Goal: Complete application form

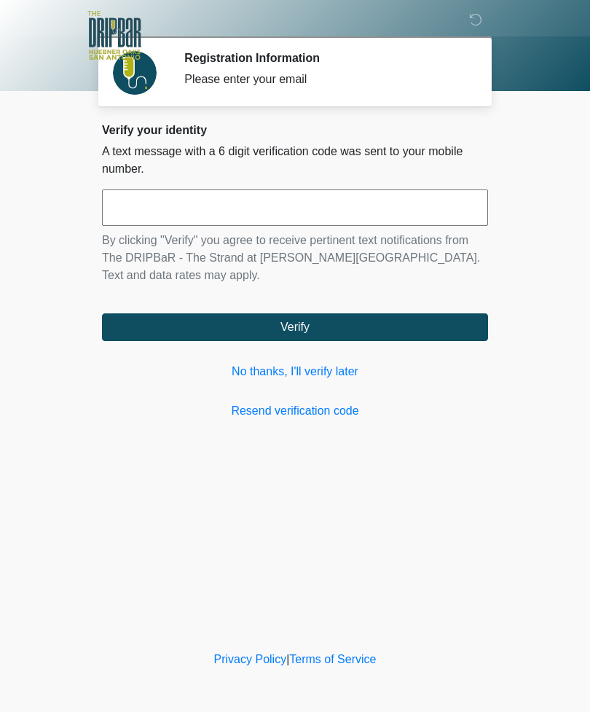
click at [334, 199] on input "text" at bounding box center [295, 207] width 386 height 36
type input "******"
click at [356, 327] on button "Verify" at bounding box center [295, 327] width 386 height 28
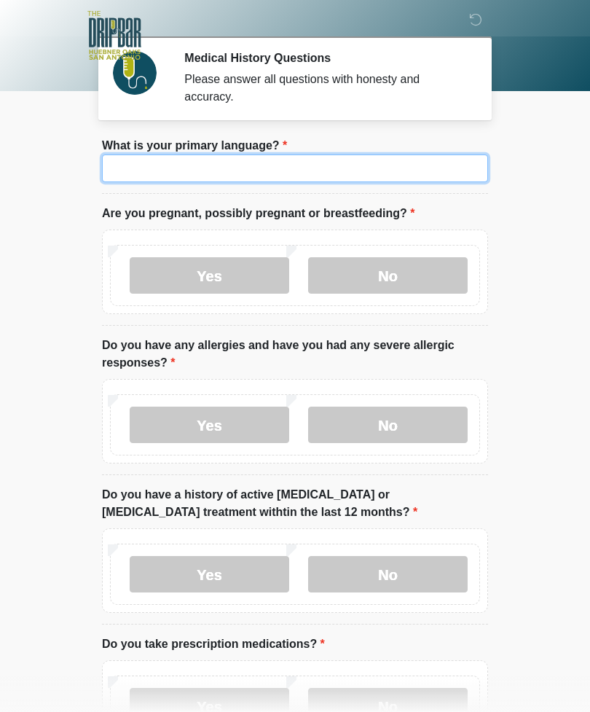
click at [425, 156] on input "What is your primary language?" at bounding box center [295, 168] width 386 height 28
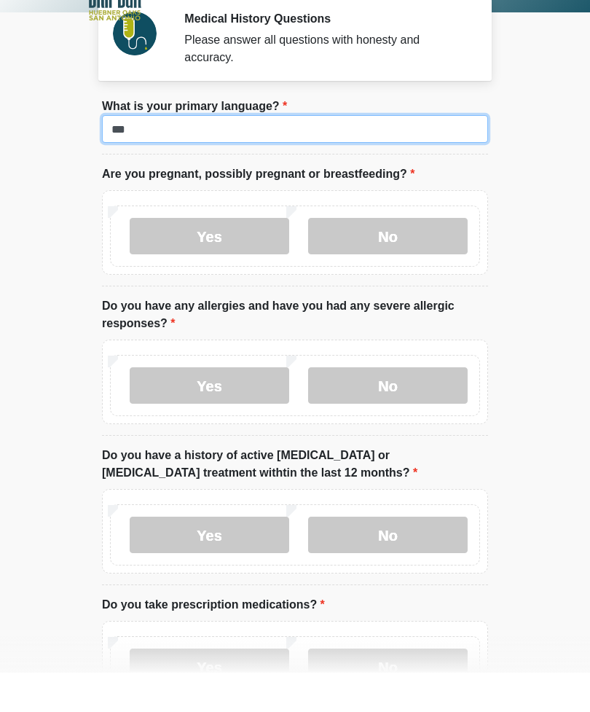
type input "***"
click at [427, 257] on label "No" at bounding box center [388, 275] width 160 height 36
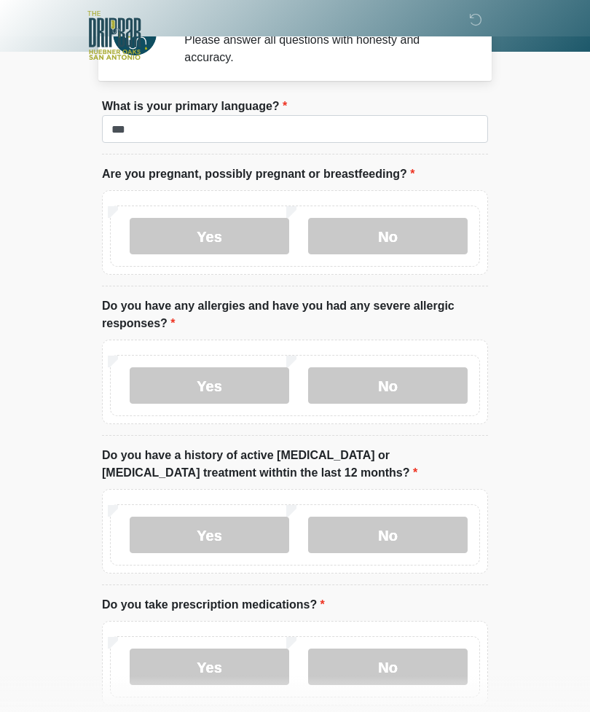
click at [417, 385] on label "No" at bounding box center [388, 385] width 160 height 36
click at [423, 536] on label "No" at bounding box center [388, 535] width 160 height 36
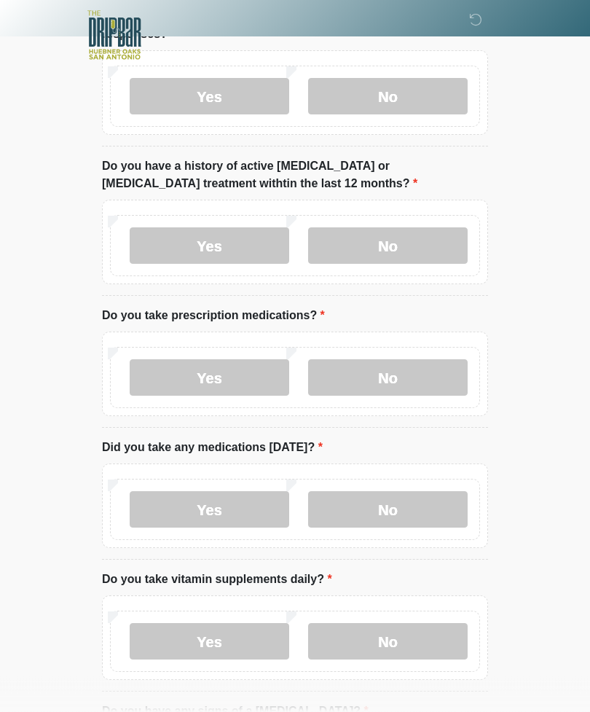
scroll to position [350, 0]
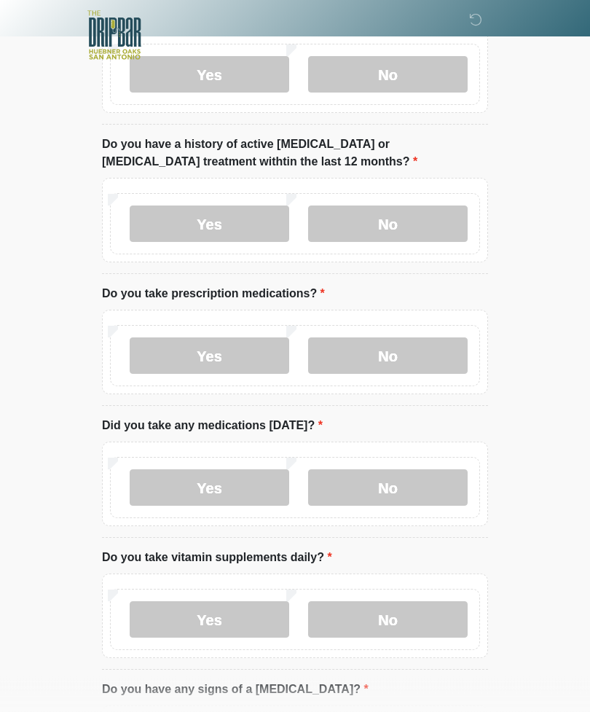
click at [413, 326] on div "Yes No" at bounding box center [295, 356] width 370 height 61
click at [437, 352] on label "No" at bounding box center [388, 356] width 160 height 36
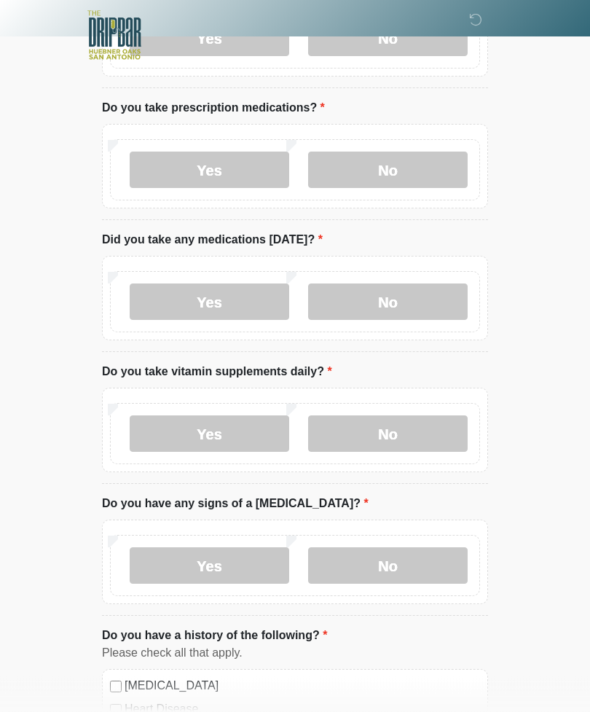
scroll to position [536, 0]
click at [407, 311] on label "No" at bounding box center [388, 301] width 160 height 36
click at [260, 172] on label "Yes" at bounding box center [210, 170] width 160 height 36
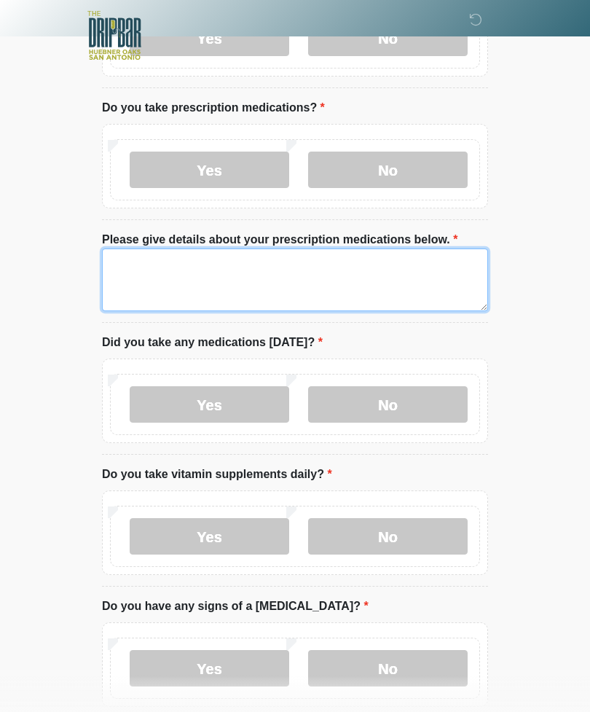
click at [413, 283] on textarea "Please give details about your prescription medications below." at bounding box center [295, 279] width 386 height 63
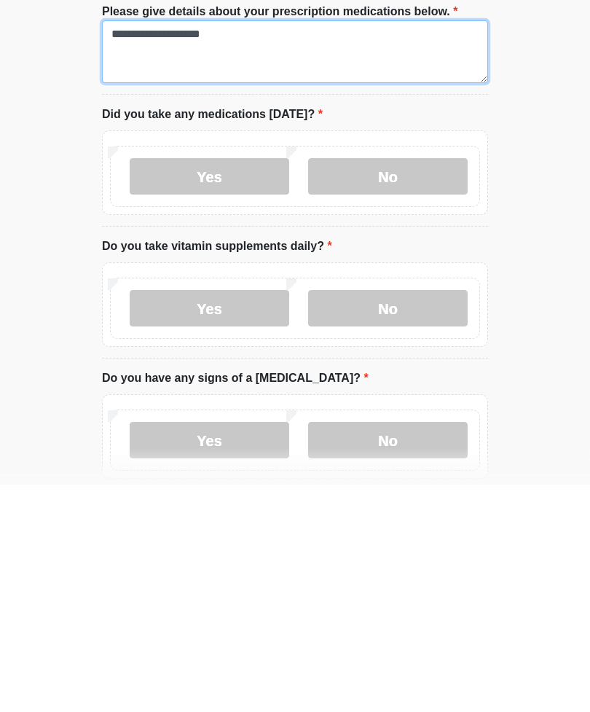
scroll to position [544, 0]
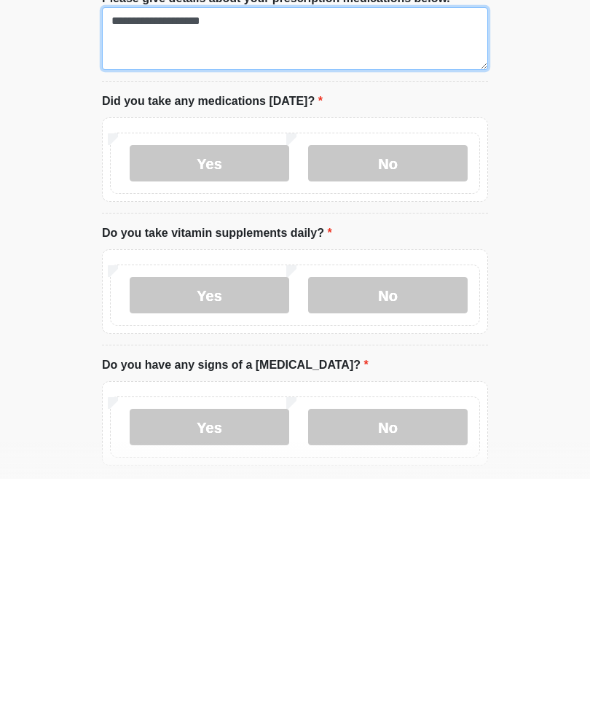
type textarea "**********"
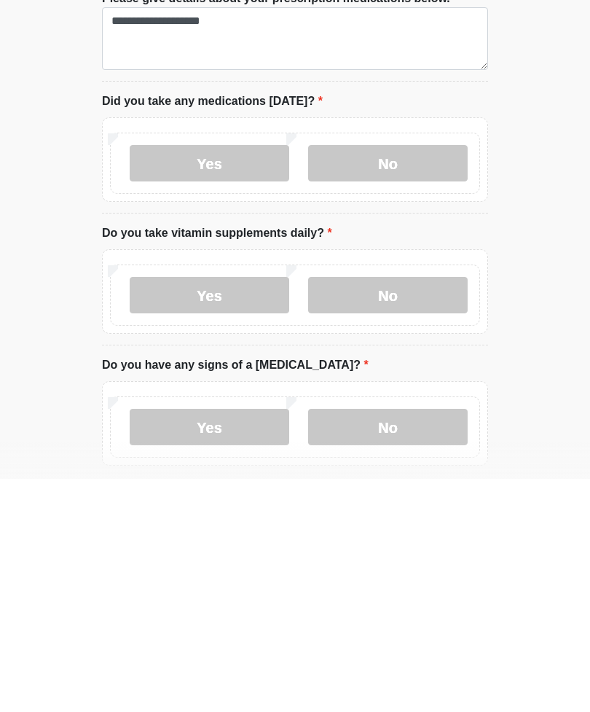
click at [259, 510] on label "Yes" at bounding box center [210, 528] width 160 height 36
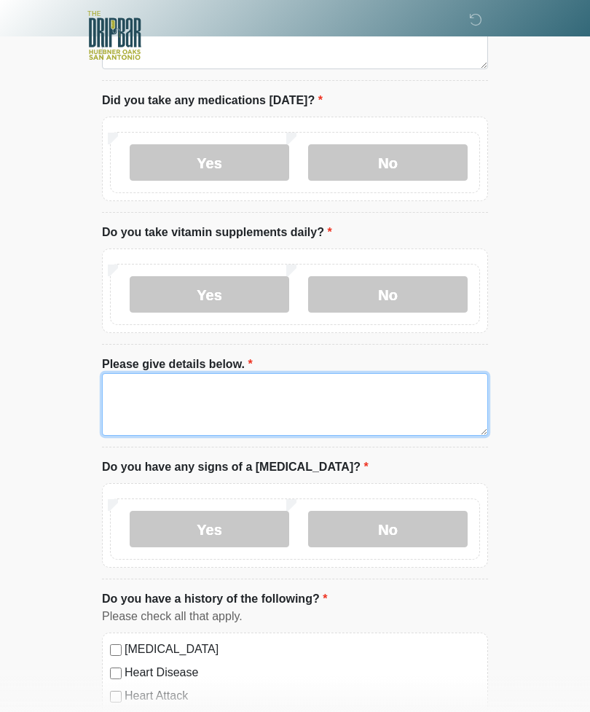
click at [260, 385] on textarea "Please give details below." at bounding box center [295, 404] width 386 height 63
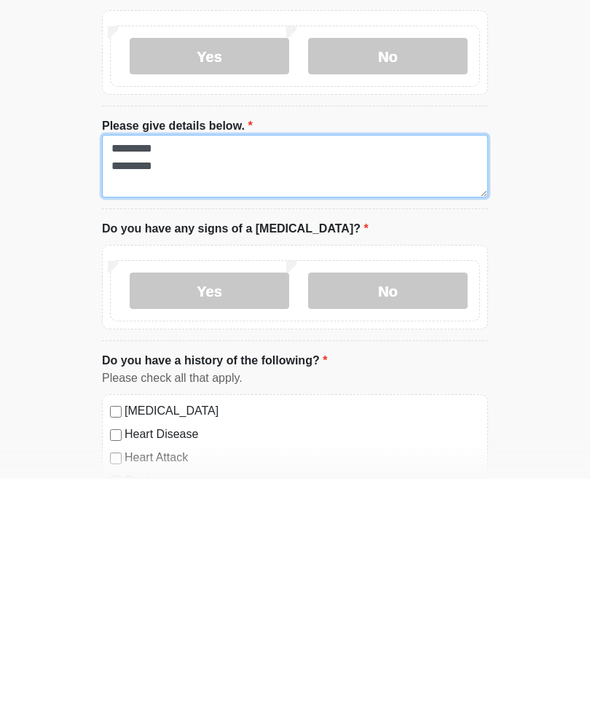
scroll to position [787, 0]
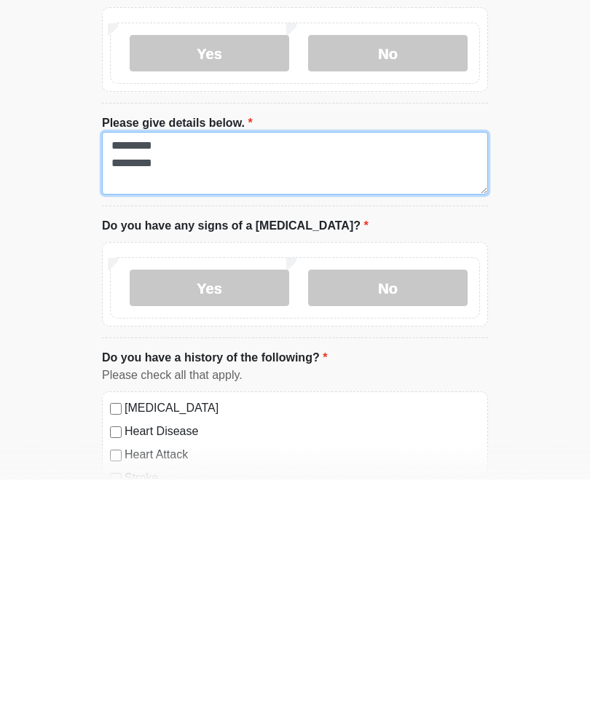
type textarea "********* *********"
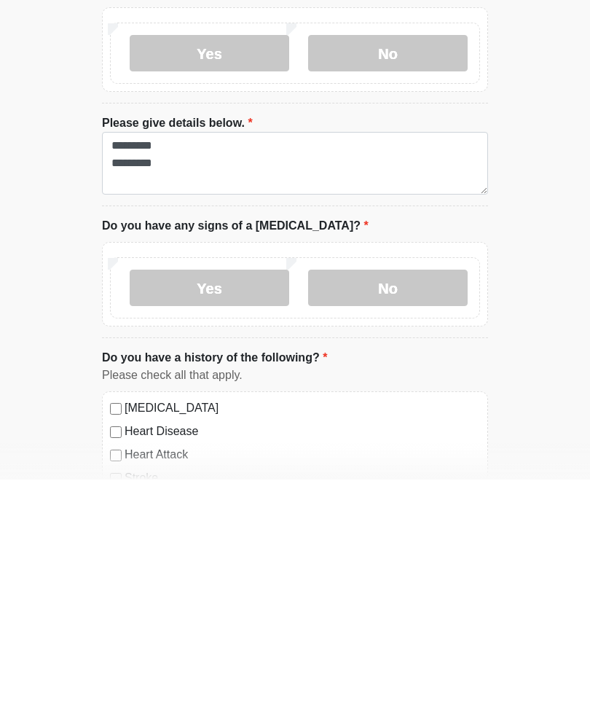
click at [415, 502] on label "No" at bounding box center [388, 520] width 160 height 36
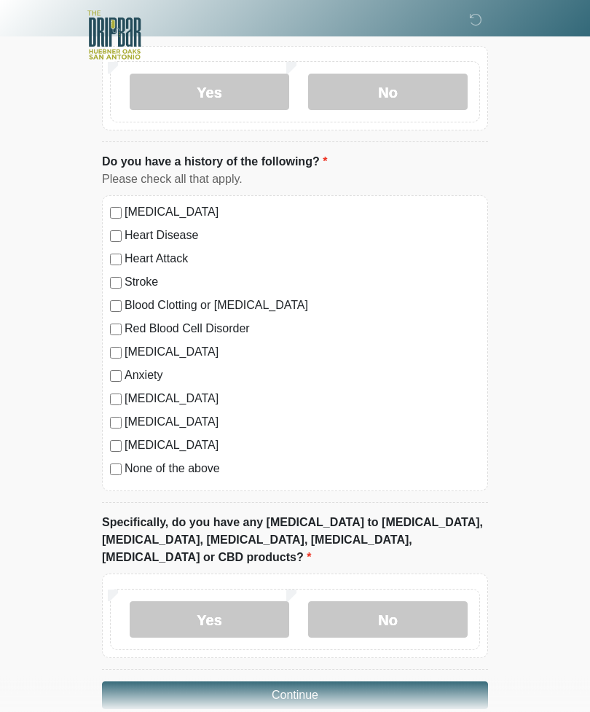
scroll to position [1215, 0]
click at [110, 355] on div "Depression" at bounding box center [295, 352] width 370 height 17
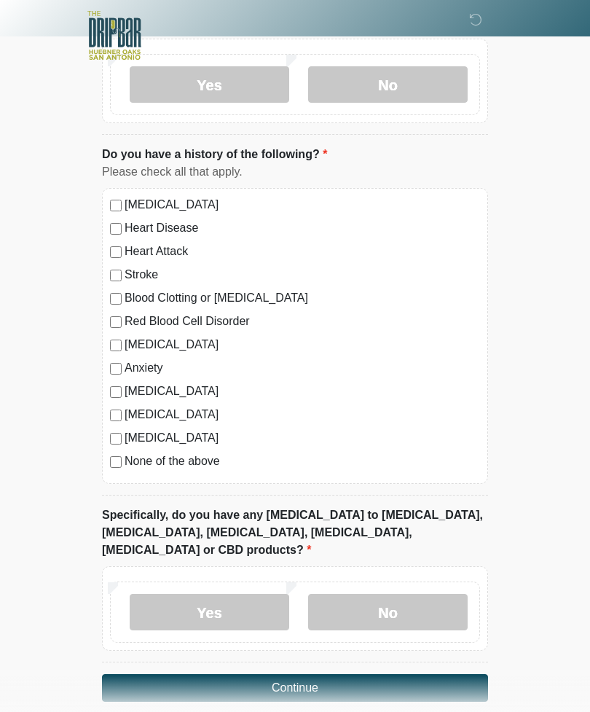
click at [400, 594] on label "No" at bounding box center [388, 612] width 160 height 36
click at [378, 674] on button "Continue" at bounding box center [295, 688] width 386 height 28
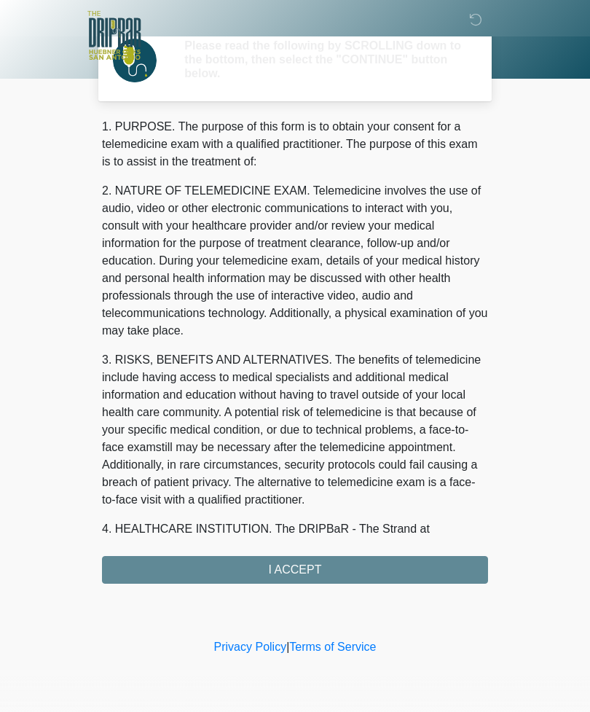
scroll to position [0, 0]
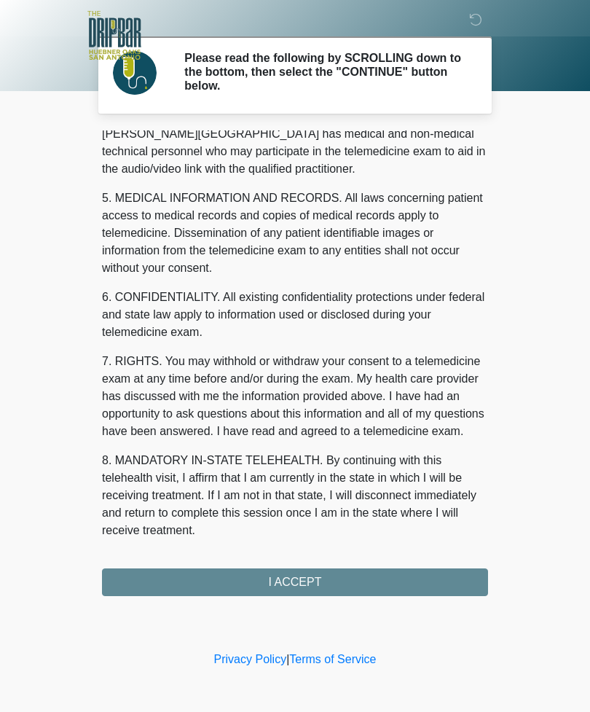
click at [352, 578] on div "1. PURPOSE. The purpose of this form is to obtain your consent for a telemedici…" at bounding box center [295, 363] width 386 height 466
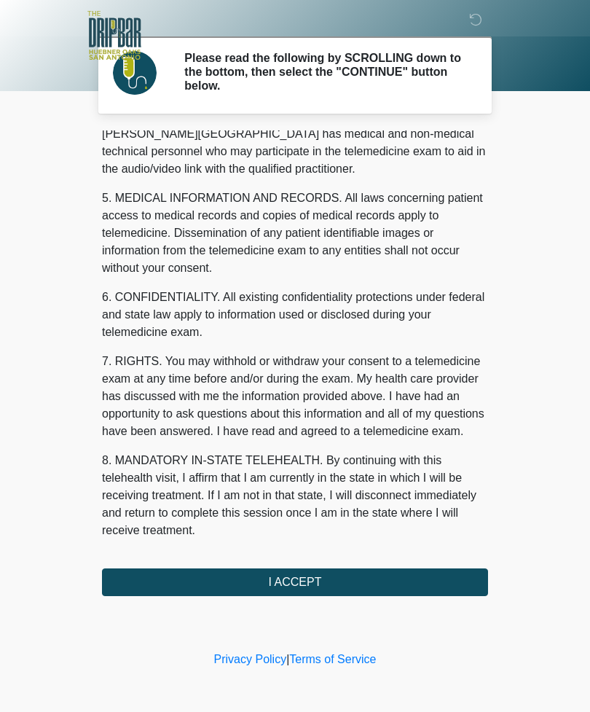
click at [413, 581] on button "I ACCEPT" at bounding box center [295, 582] width 386 height 28
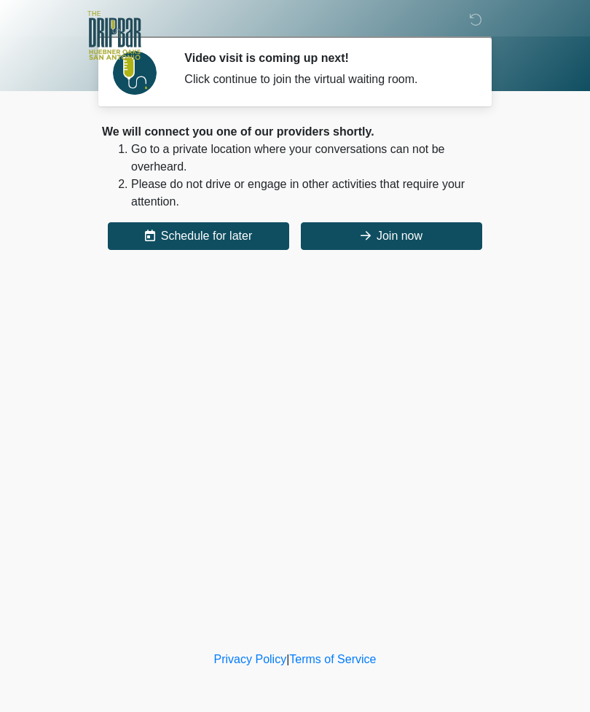
click at [444, 237] on button "Join now" at bounding box center [391, 236] width 181 height 28
